Goal: Find contact information: Find contact information

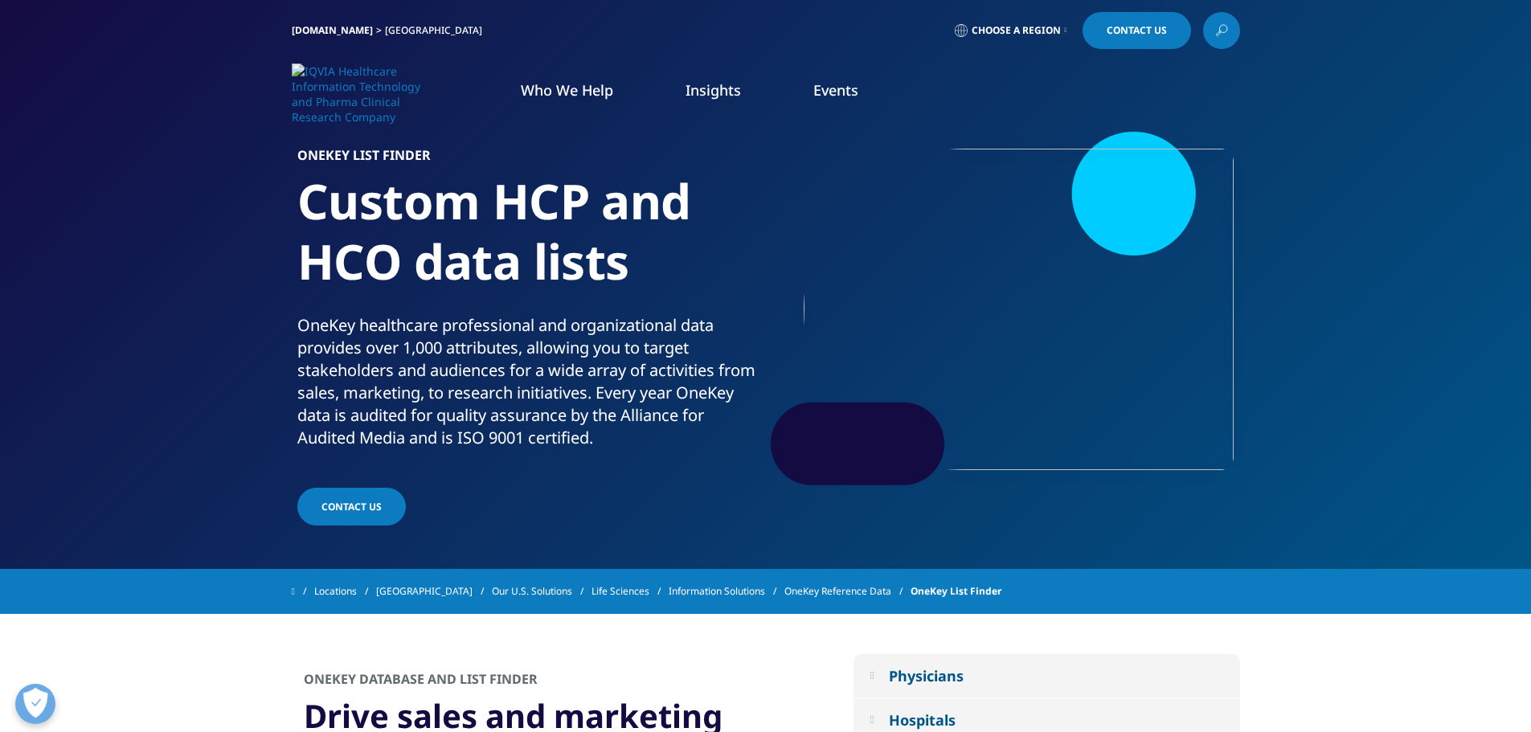
click at [1121, 31] on span "Contact Us" at bounding box center [1136, 31] width 60 height 10
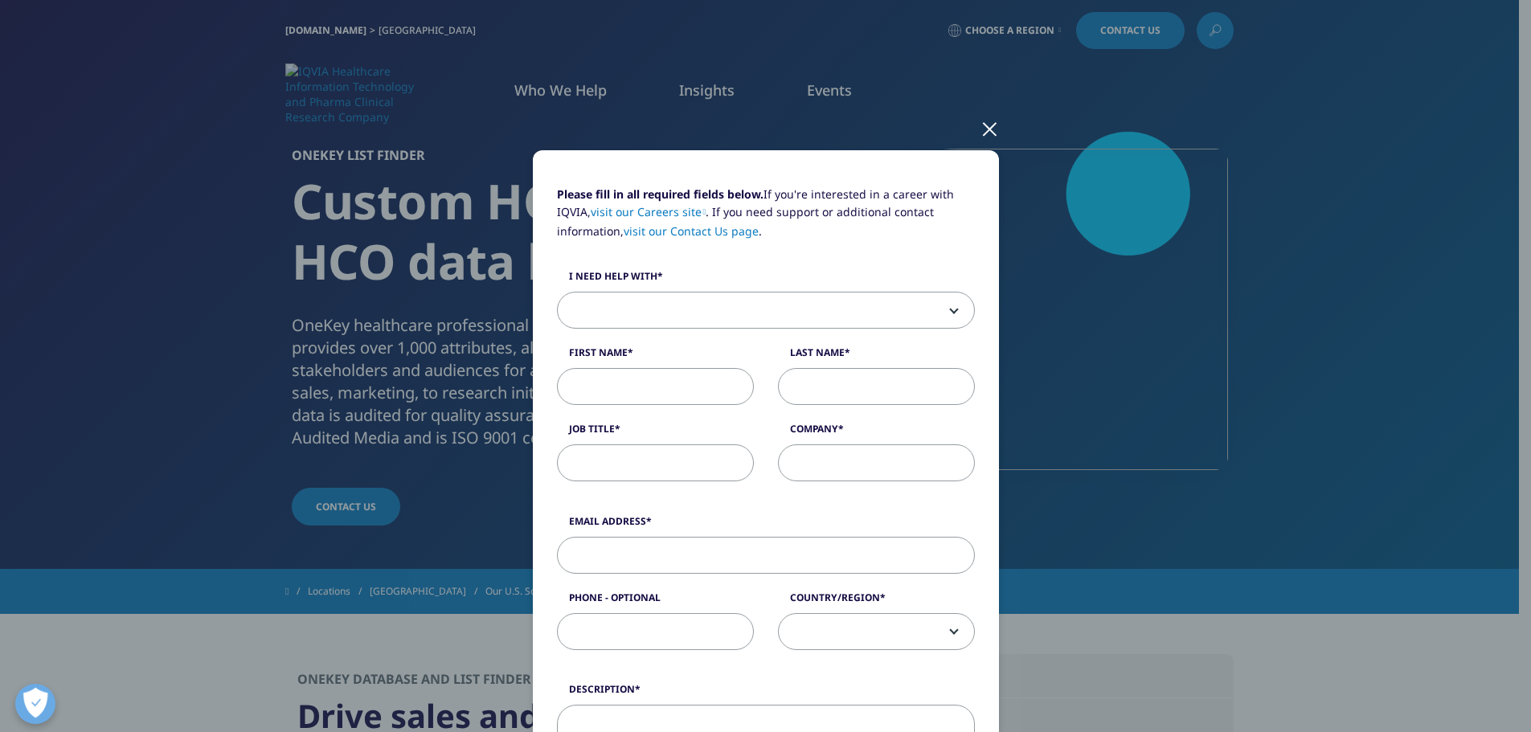
click at [656, 337] on div "Please fill in all required fields below. If you're interested in a career with…" at bounding box center [766, 342] width 442 height 313
click at [665, 300] on span at bounding box center [766, 310] width 416 height 37
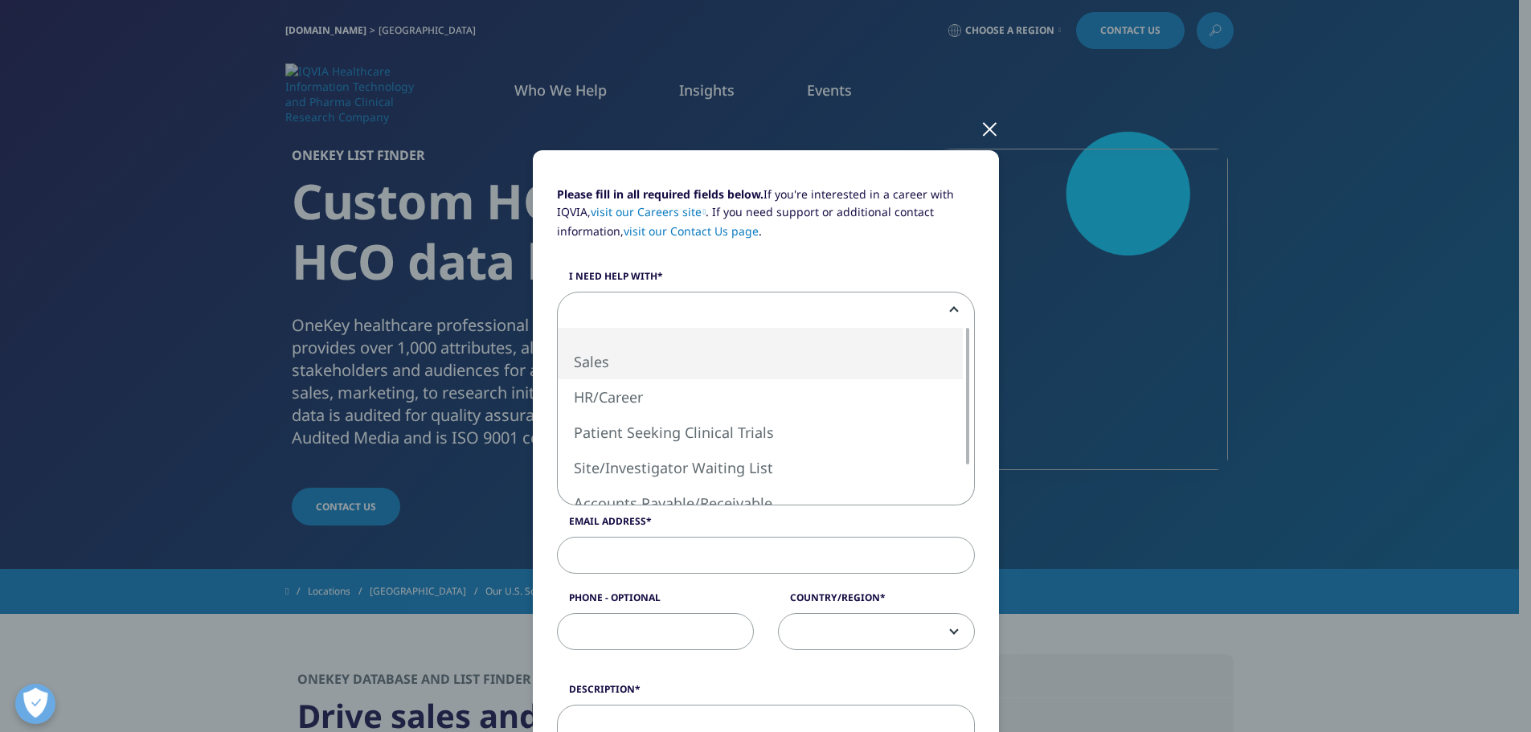
select select "Sales"
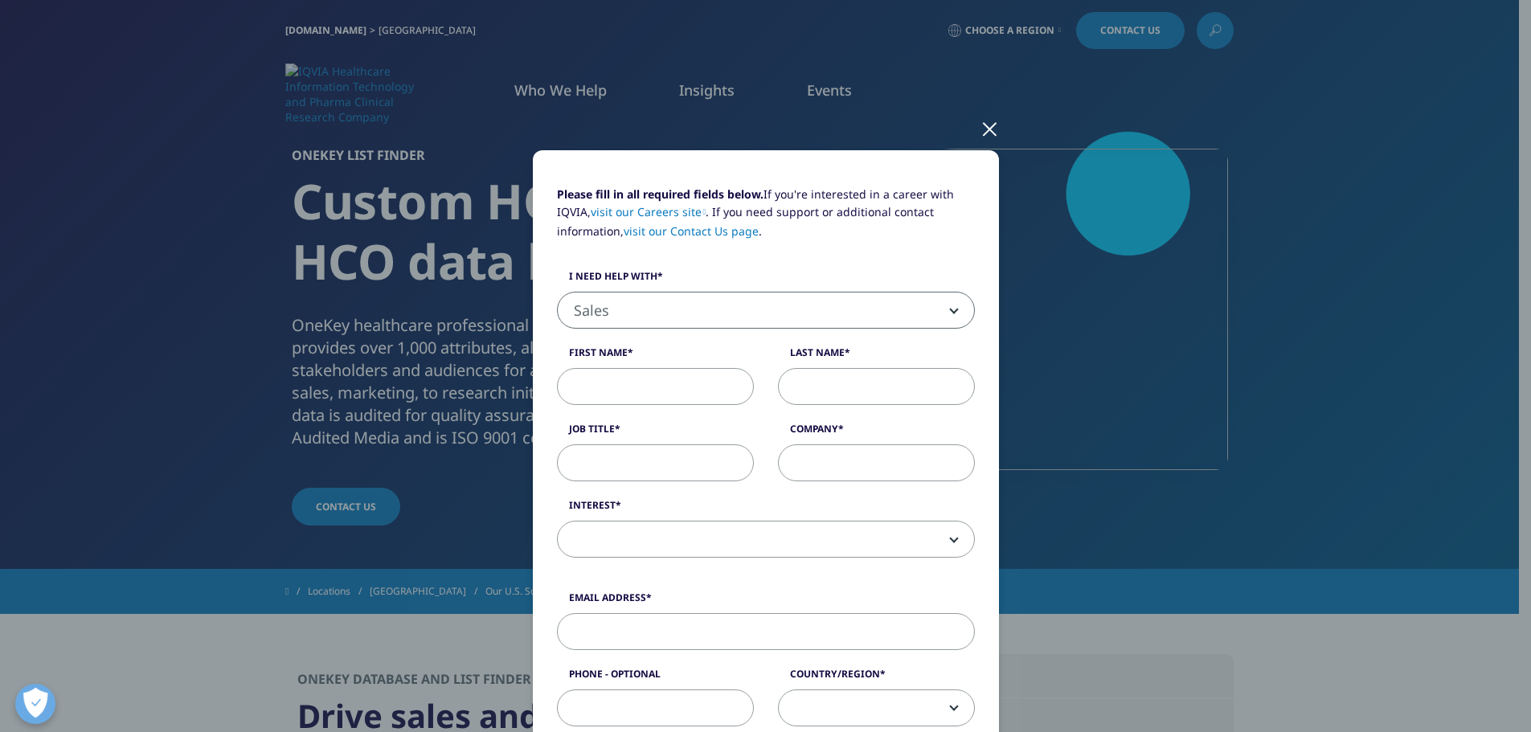
click at [741, 560] on div "Please fill in all required fields below. If you're interested in a career with…" at bounding box center [766, 380] width 442 height 389
click at [739, 536] on span at bounding box center [766, 539] width 416 height 37
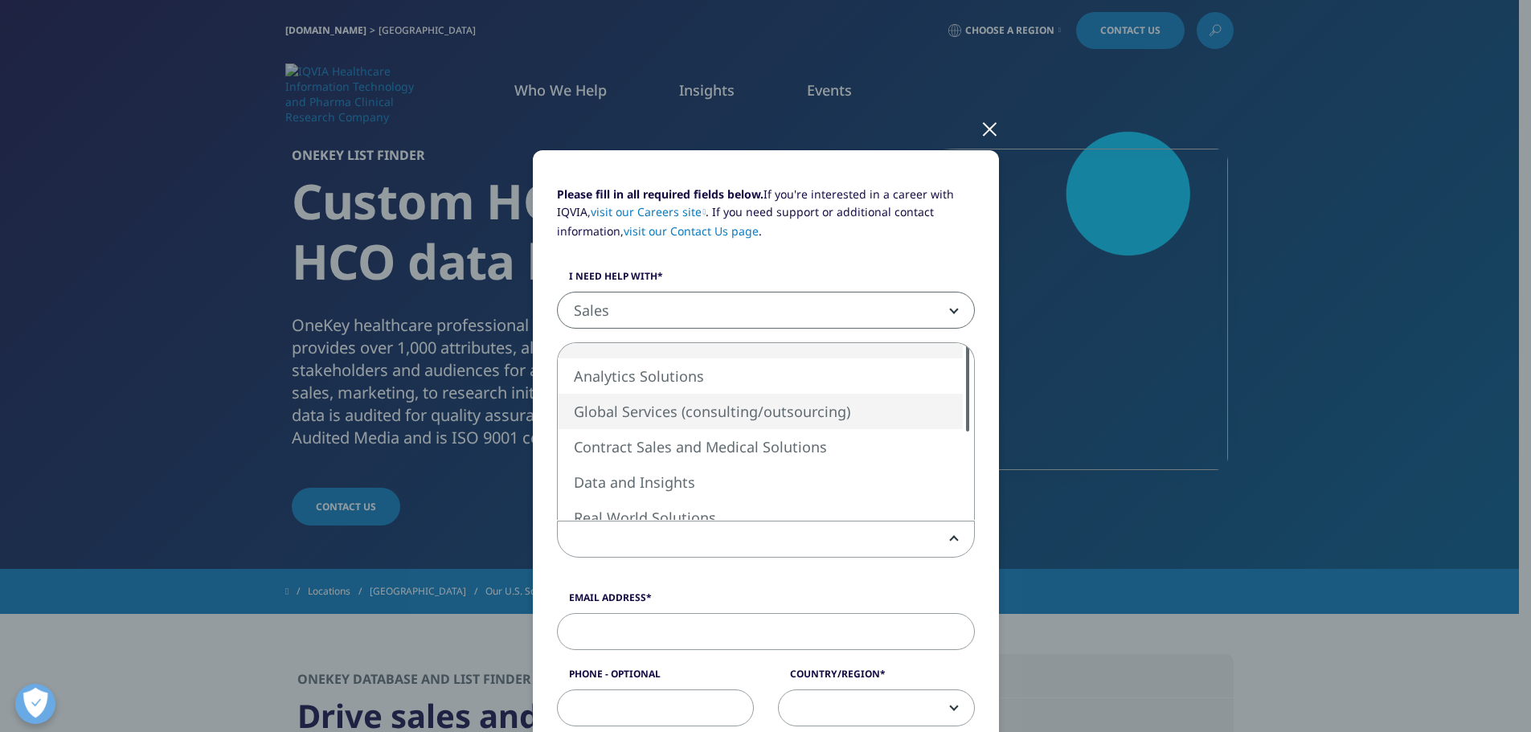
click at [1193, 558] on div "Please fill in all required fields below. If you're interested in a career with…" at bounding box center [766, 706] width 948 height 1412
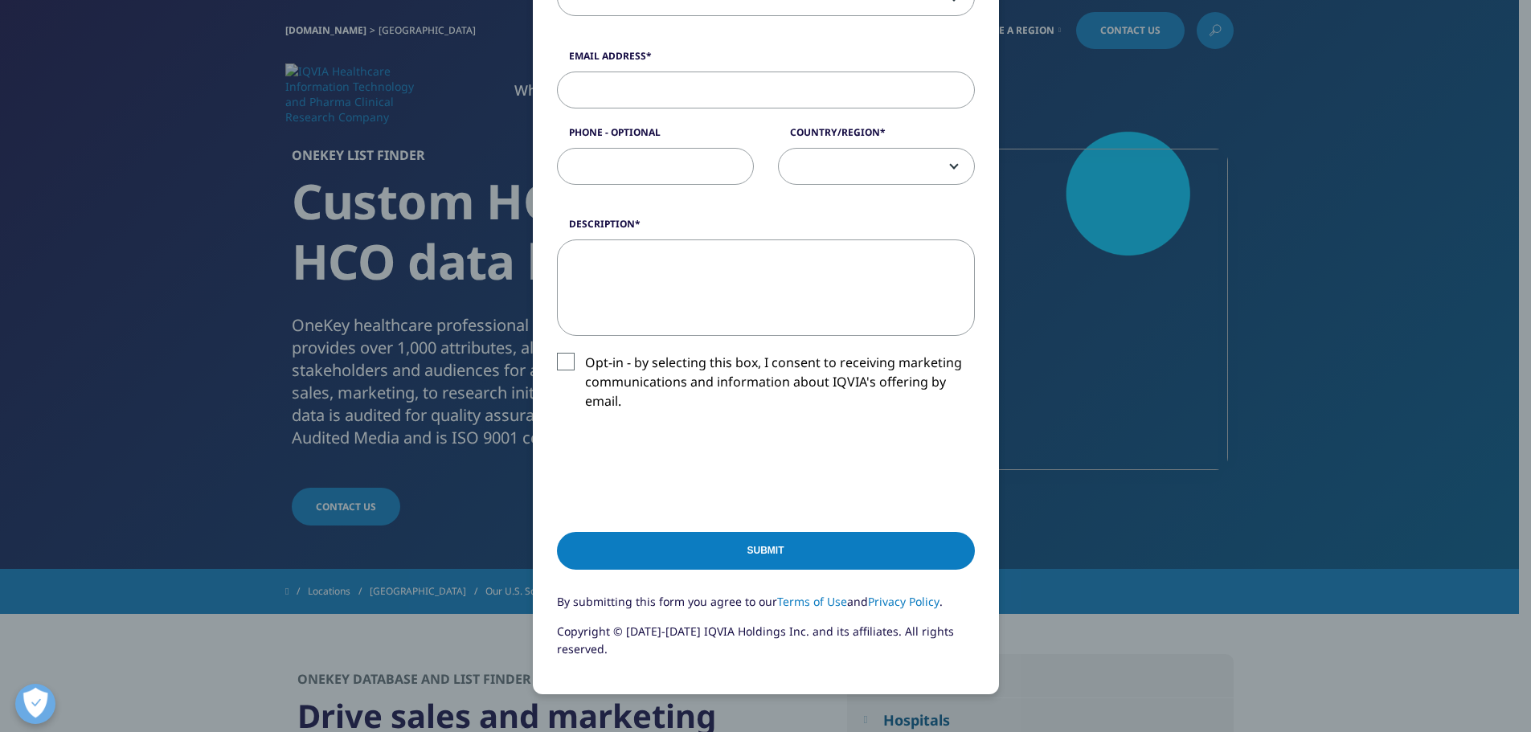
scroll to position [680, 0]
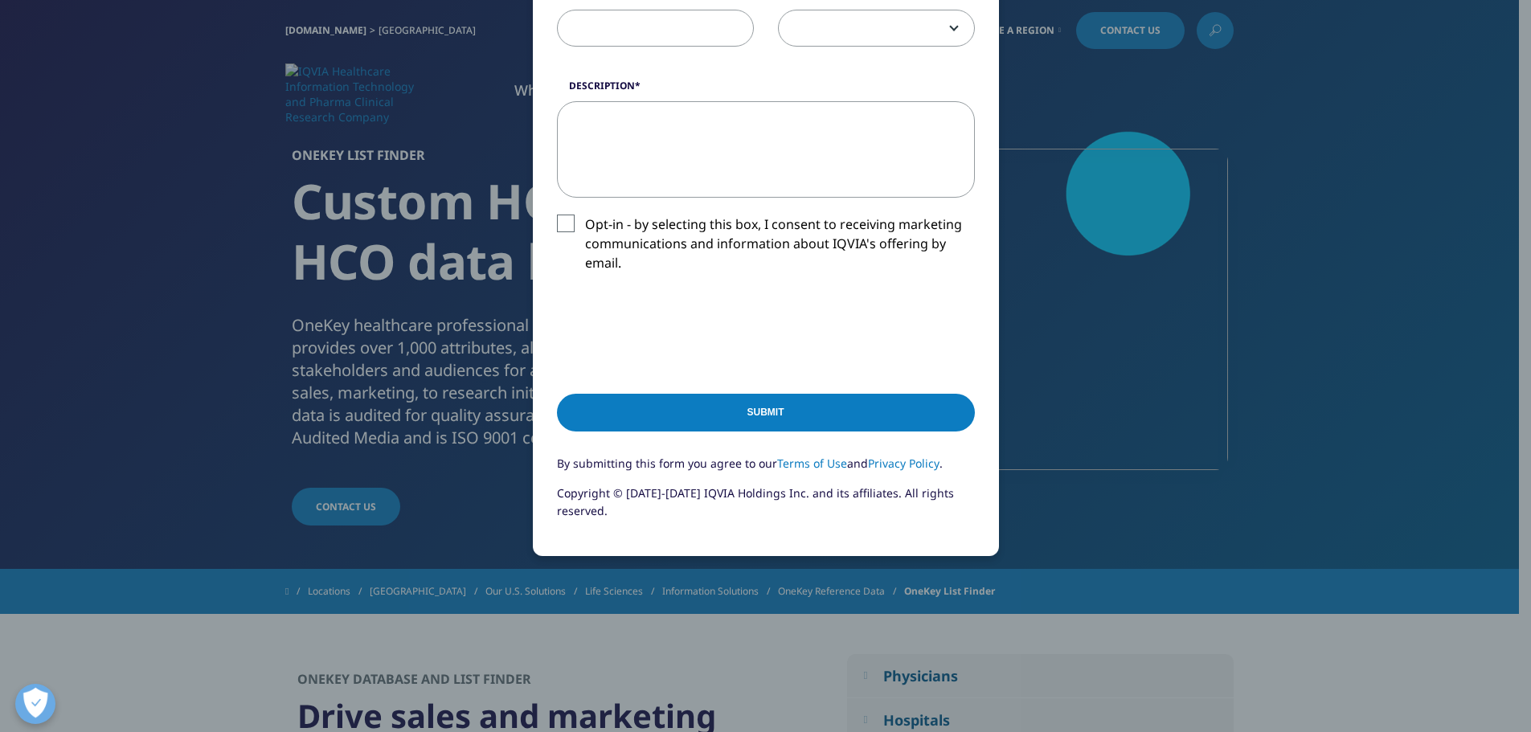
click at [125, 411] on div "Please fill in all required fields below. If you're interested in a career with…" at bounding box center [765, 366] width 1531 height 732
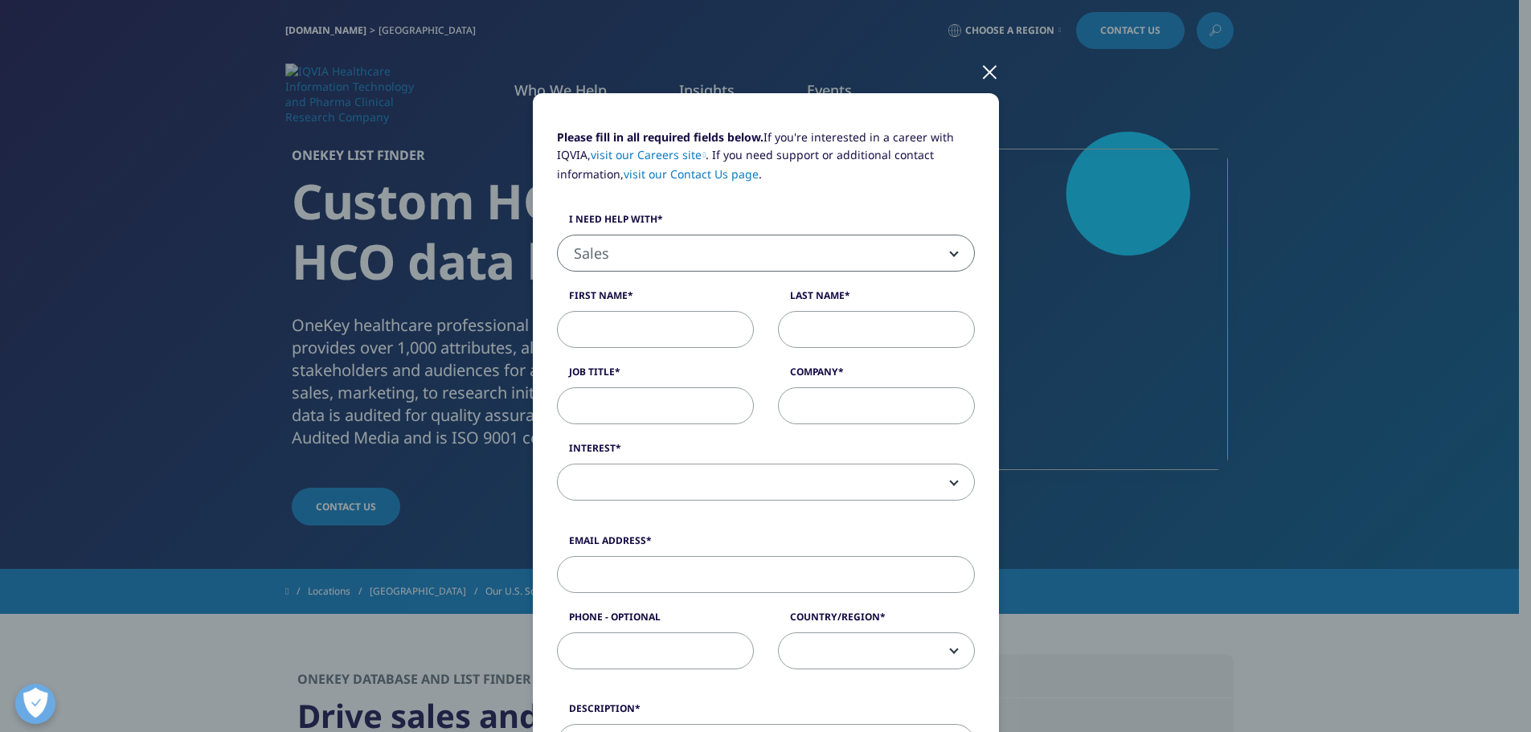
scroll to position [0, 0]
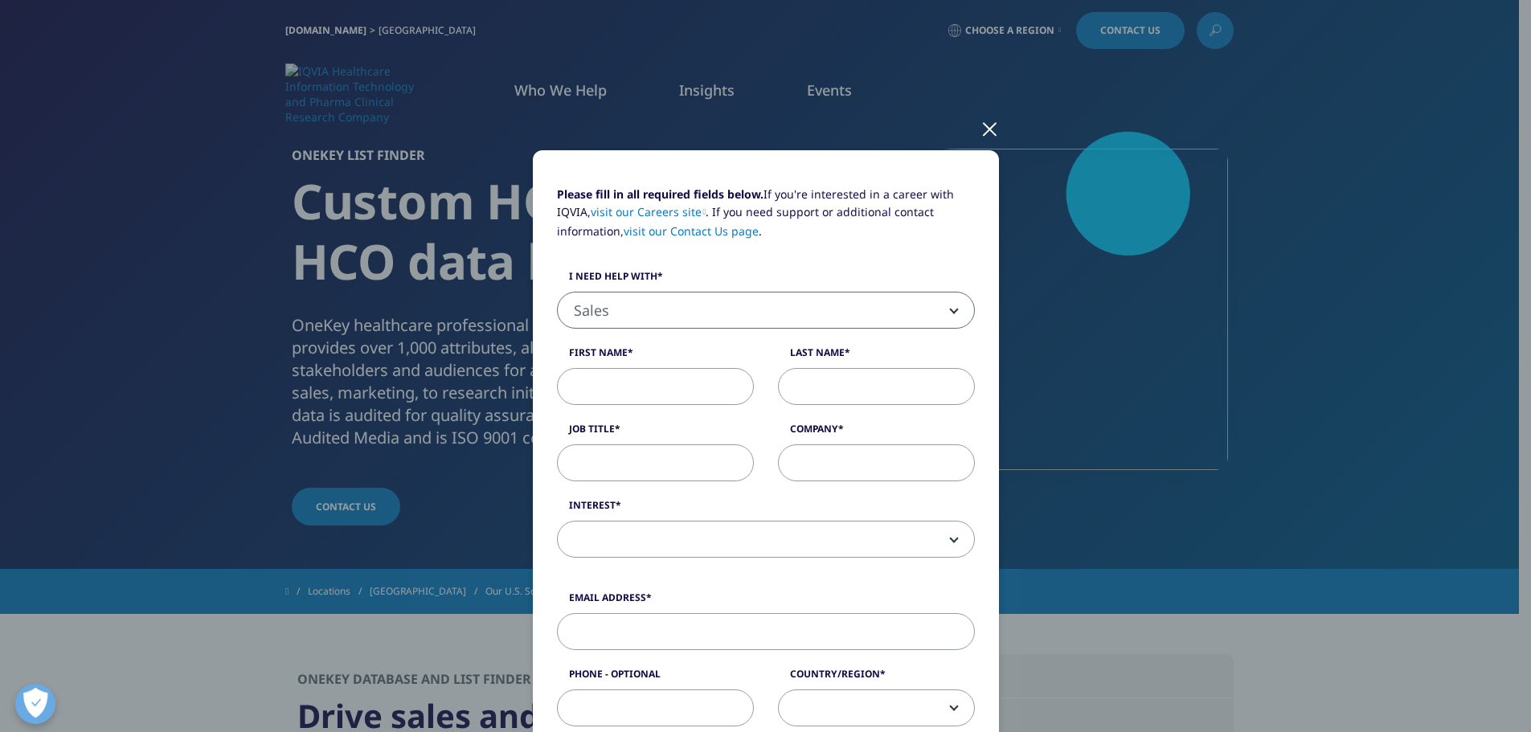
click at [980, 145] on div at bounding box center [989, 128] width 18 height 44
